Goal: Task Accomplishment & Management: Use online tool/utility

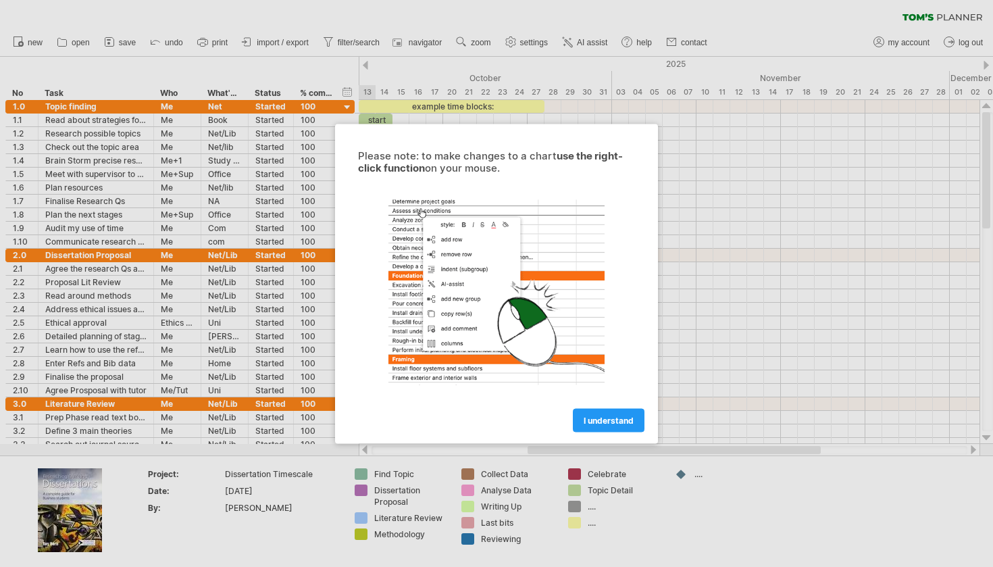
click at [616, 382] on div at bounding box center [497, 292] width 304 height 210
click at [615, 408] on div "I understand" at bounding box center [497, 414] width 304 height 34
click at [614, 414] on link "I understand" at bounding box center [609, 420] width 72 height 24
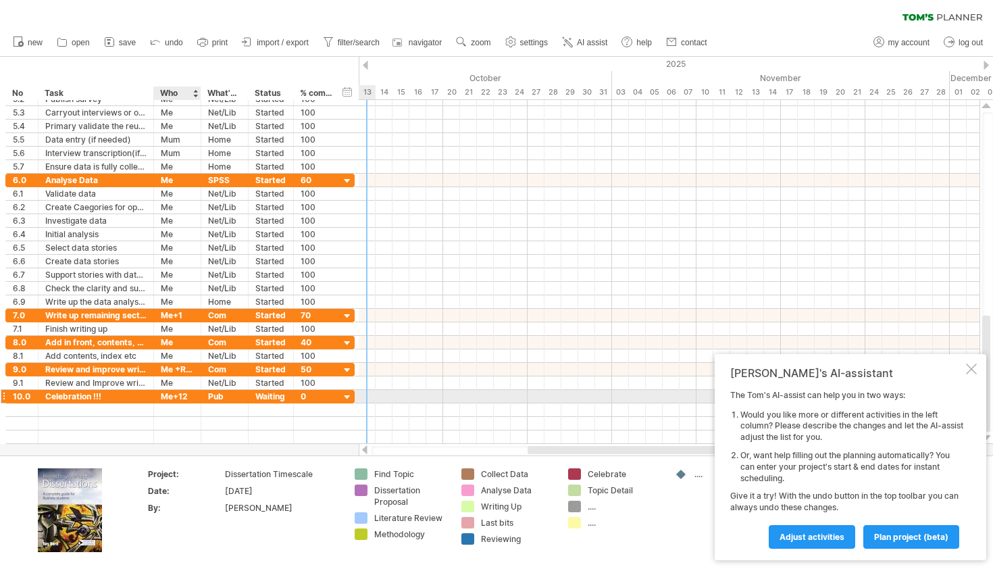
click at [192, 397] on div "Me+12" at bounding box center [177, 396] width 33 height 13
click at [180, 397] on input "*****" at bounding box center [177, 396] width 33 height 13
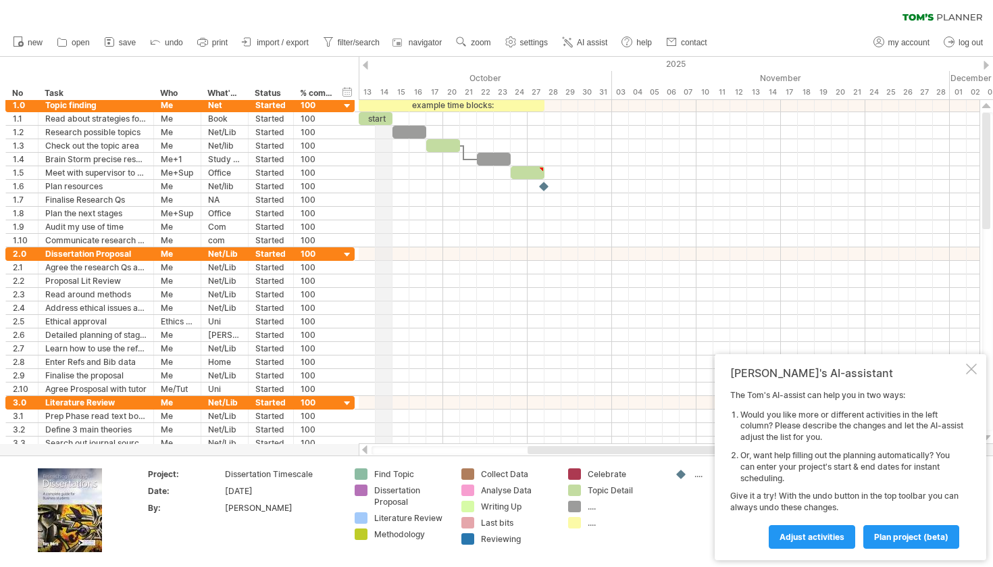
click at [391, 89] on div "14" at bounding box center [384, 92] width 17 height 14
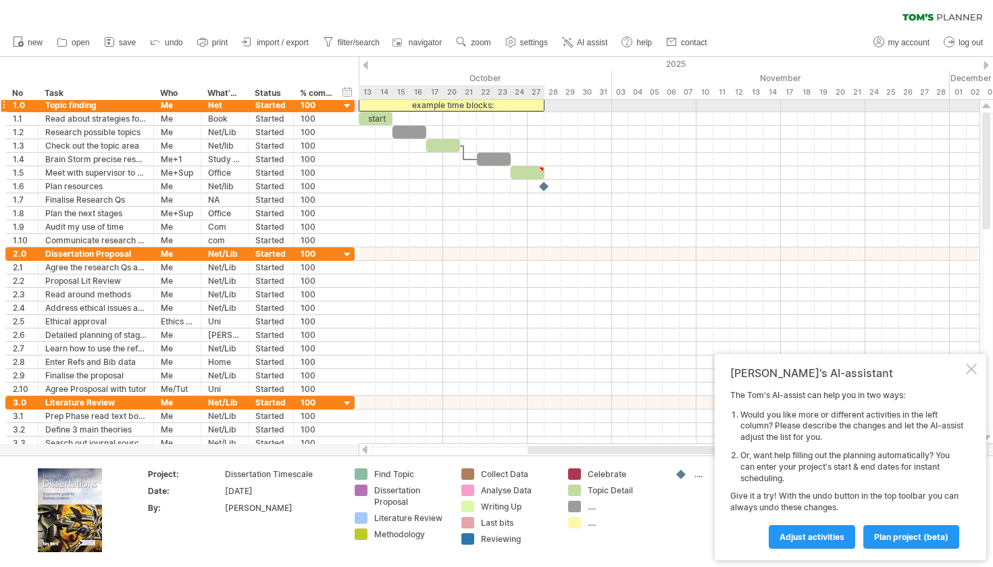
click at [378, 107] on div "example time blocks:" at bounding box center [452, 105] width 186 height 13
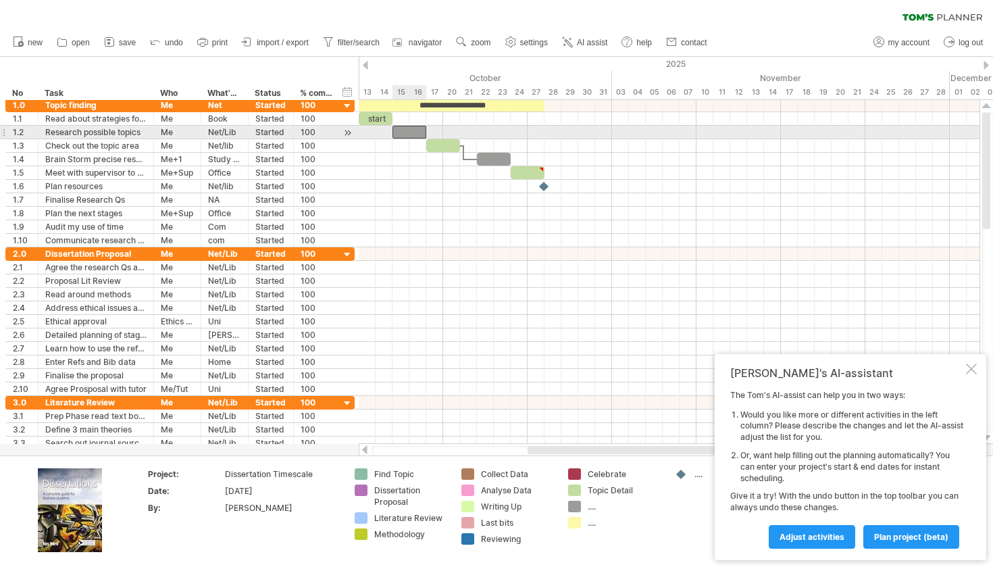
click at [404, 131] on div at bounding box center [410, 132] width 34 height 13
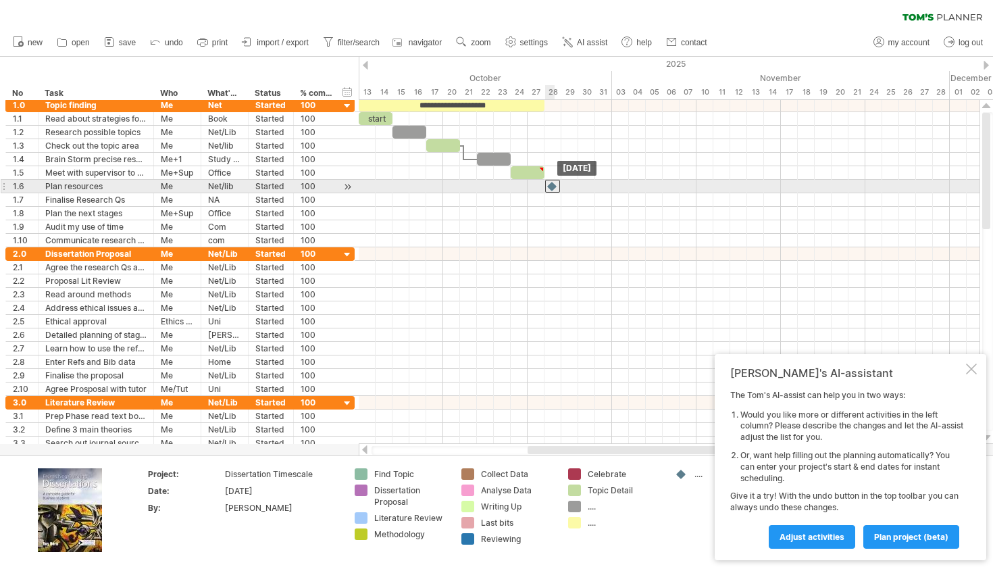
click at [550, 187] on div at bounding box center [552, 186] width 15 height 13
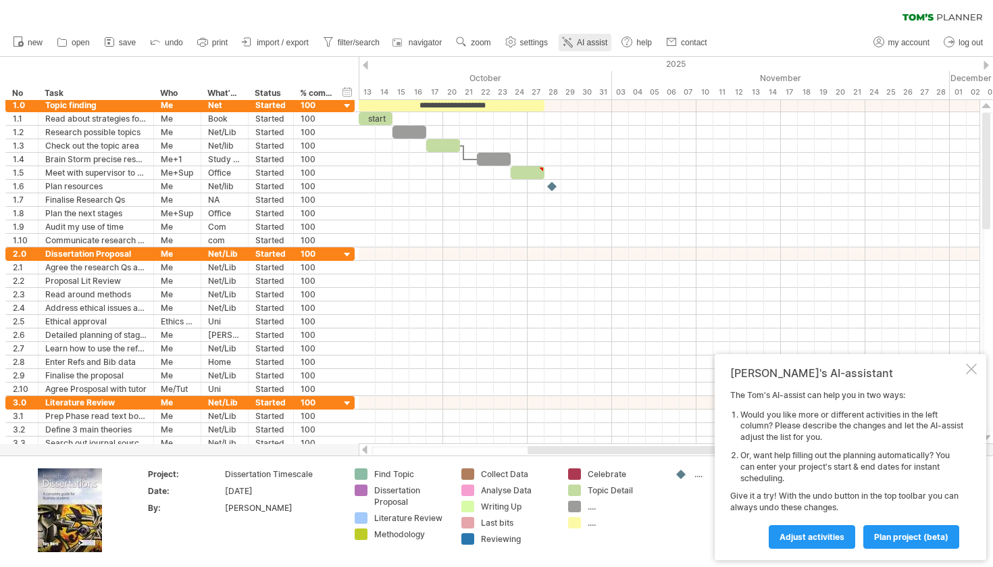
click at [586, 47] on link "AI assist" at bounding box center [585, 43] width 53 height 18
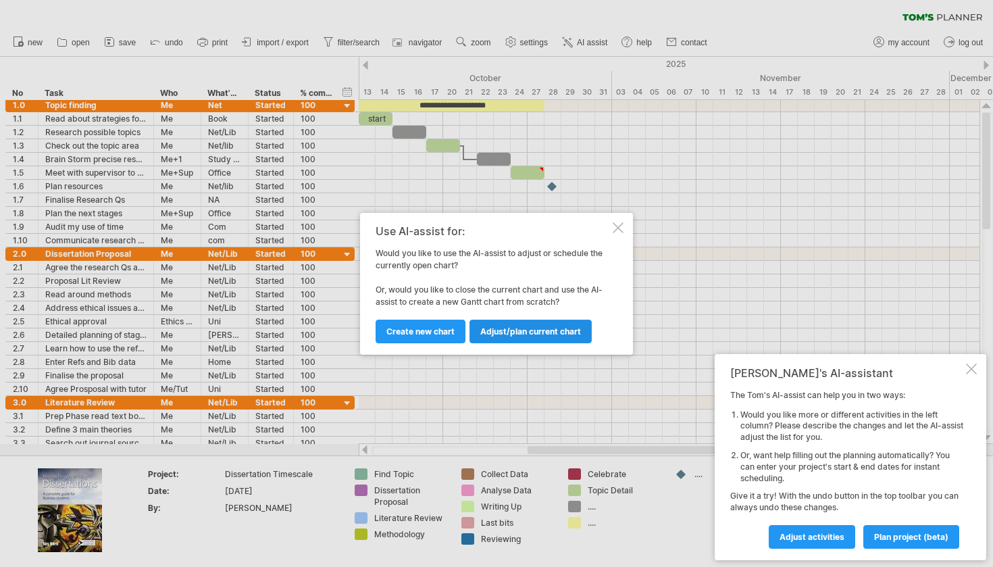
click at [517, 340] on link "Adjust/plan current chart" at bounding box center [531, 332] width 122 height 24
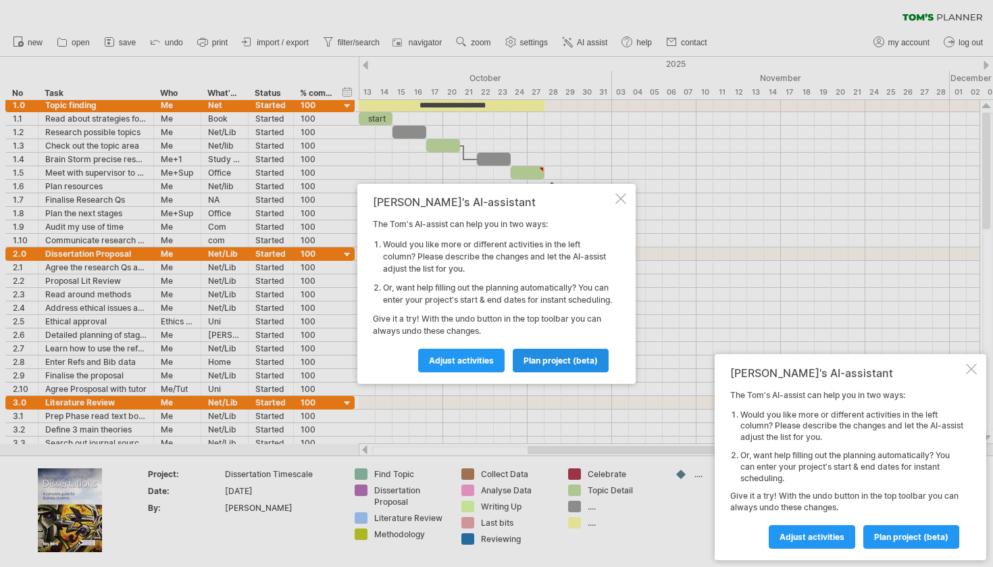
click at [529, 364] on span "plan project (beta)" at bounding box center [561, 360] width 74 height 10
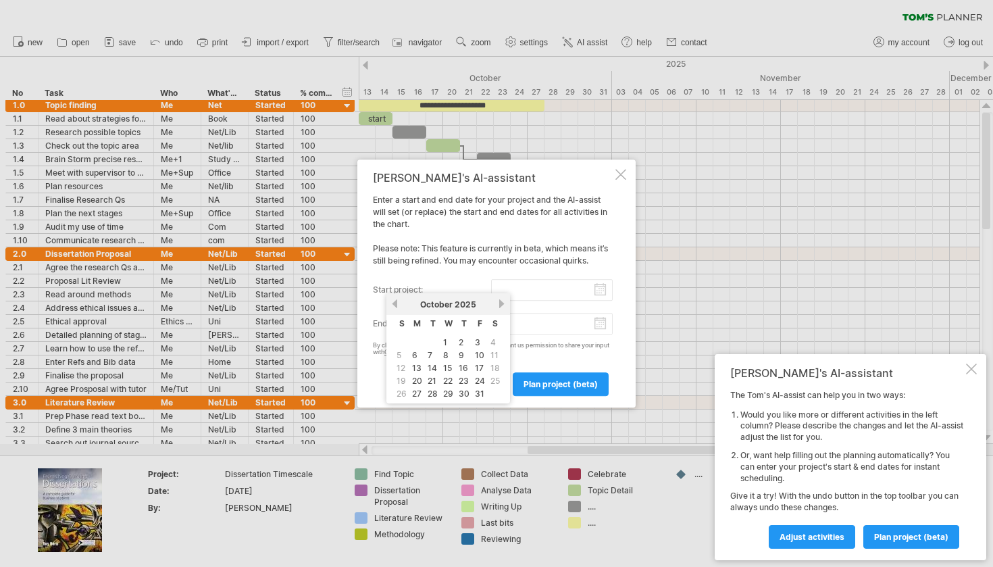
click at [522, 289] on input "start project:" at bounding box center [552, 290] width 122 height 22
click at [400, 305] on div "[DATE]" at bounding box center [448, 304] width 98 height 10
click at [398, 307] on link "previous" at bounding box center [395, 304] width 10 height 10
click at [498, 306] on link "next" at bounding box center [502, 304] width 10 height 10
click at [418, 354] on link "6" at bounding box center [415, 355] width 8 height 13
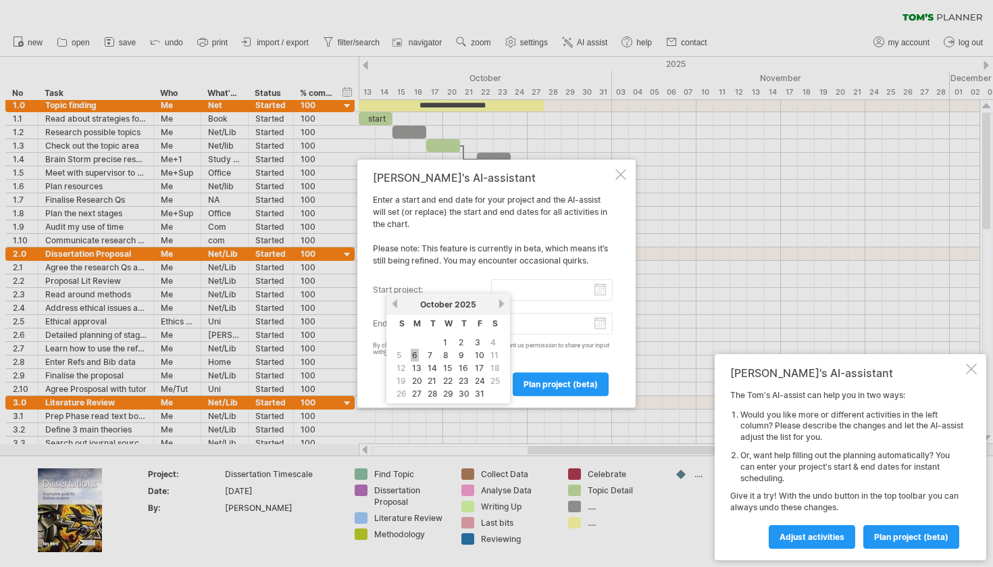
type input "********"
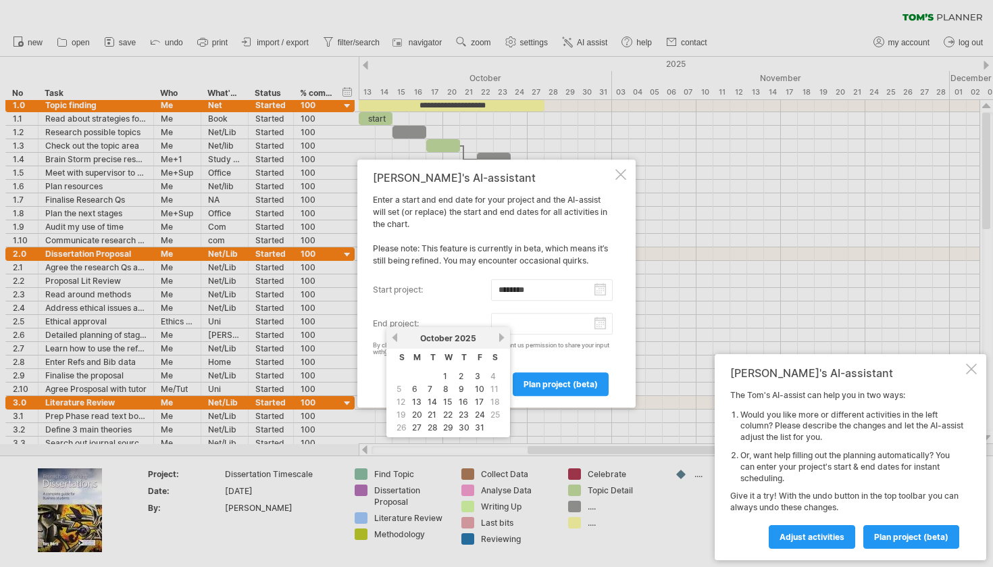
click at [572, 324] on input "end project:" at bounding box center [552, 324] width 122 height 22
click at [493, 338] on div "[DATE]" at bounding box center [448, 338] width 98 height 10
click at [467, 339] on span "2025" at bounding box center [466, 338] width 22 height 10
click at [497, 335] on div "[DATE]" at bounding box center [448, 338] width 98 height 10
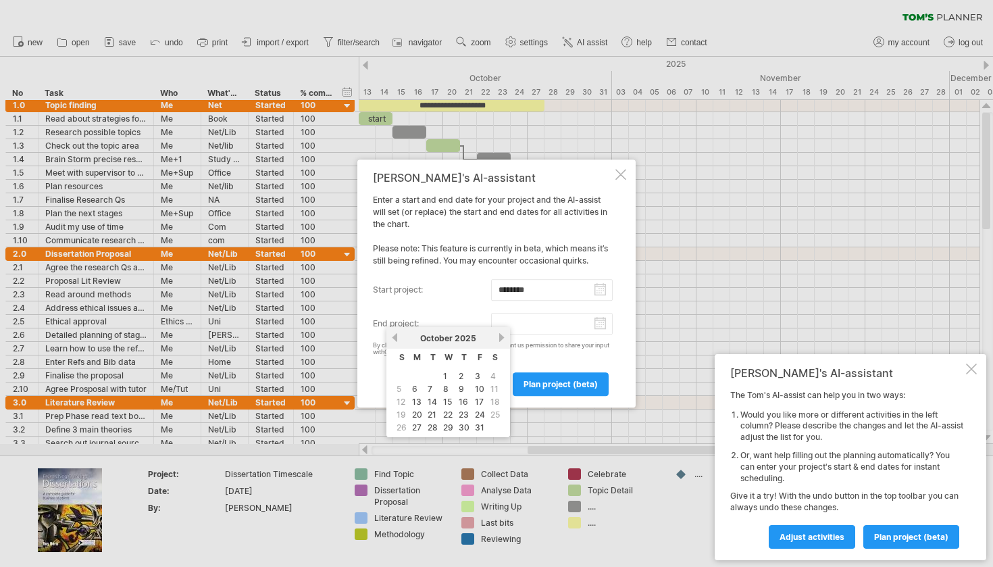
click at [503, 335] on link "next" at bounding box center [502, 338] width 10 height 10
click at [503, 335] on link "next" at bounding box center [500, 338] width 10 height 10
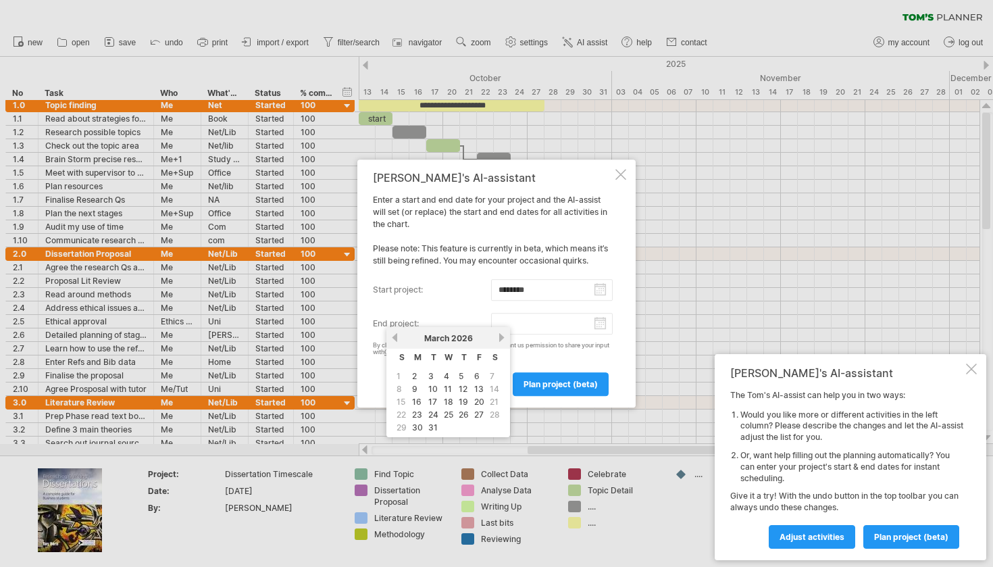
click at [503, 335] on link "next" at bounding box center [502, 338] width 10 height 10
click at [435, 412] on link "21" at bounding box center [431, 414] width 11 height 13
type input "********"
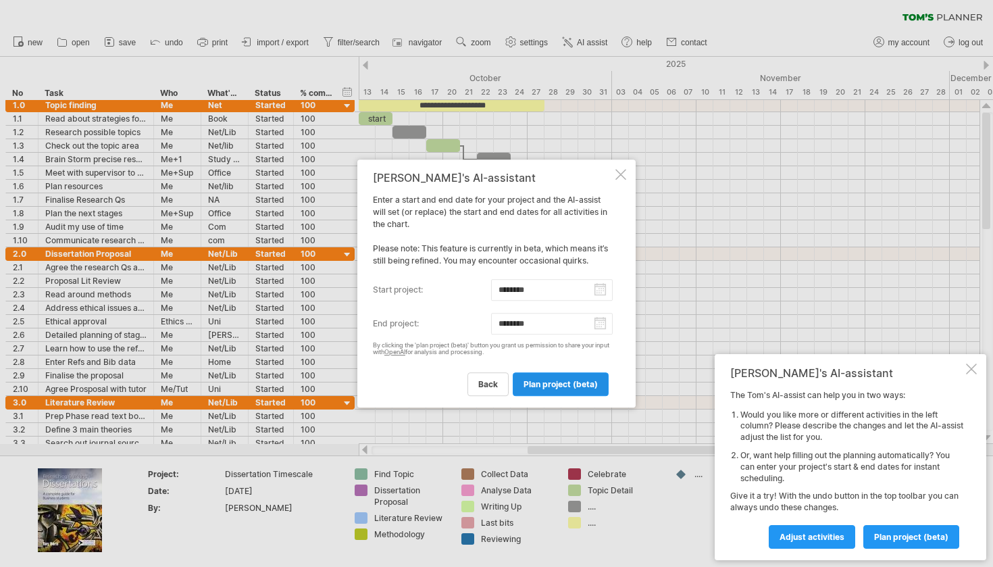
click at [576, 376] on link "plan project (beta)" at bounding box center [561, 384] width 96 height 24
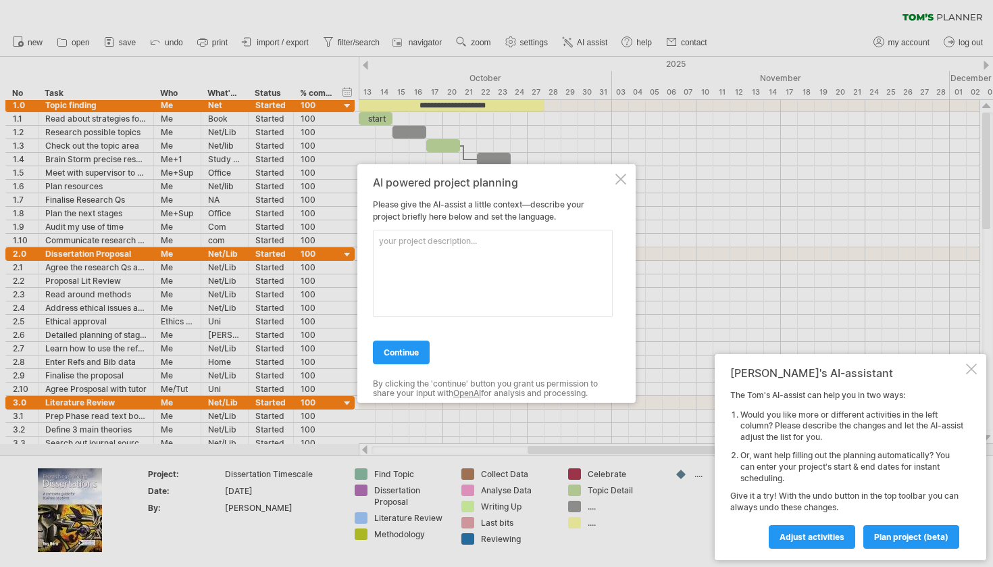
type textarea "d"
type textarea "final year dissertation uk"
click at [410, 356] on span "continue" at bounding box center [401, 352] width 35 height 10
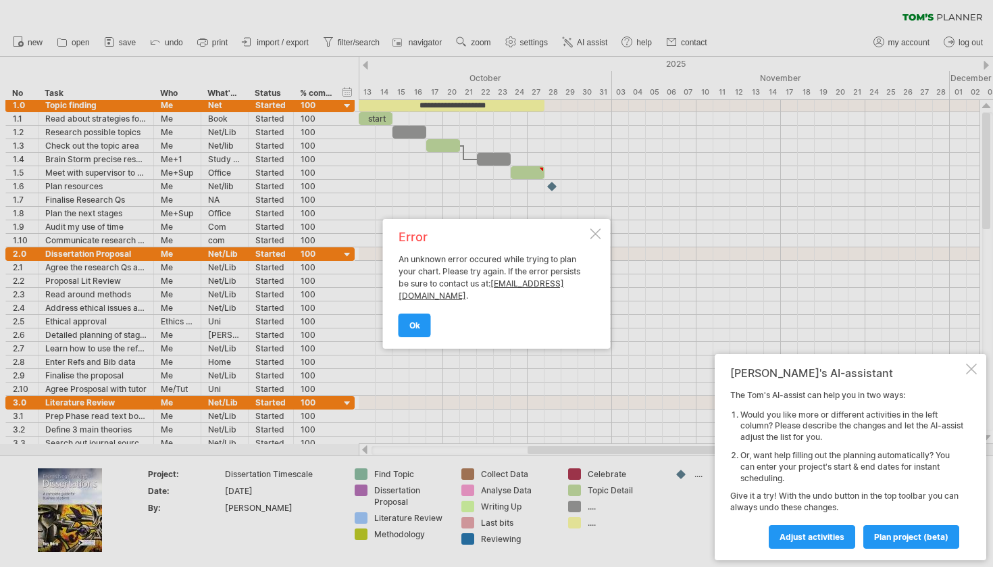
click at [447, 299] on link "[EMAIL_ADDRESS][DOMAIN_NAME]" at bounding box center [482, 289] width 166 height 22
click at [599, 229] on div at bounding box center [596, 233] width 11 height 11
